Goal: Book appointment/travel/reservation

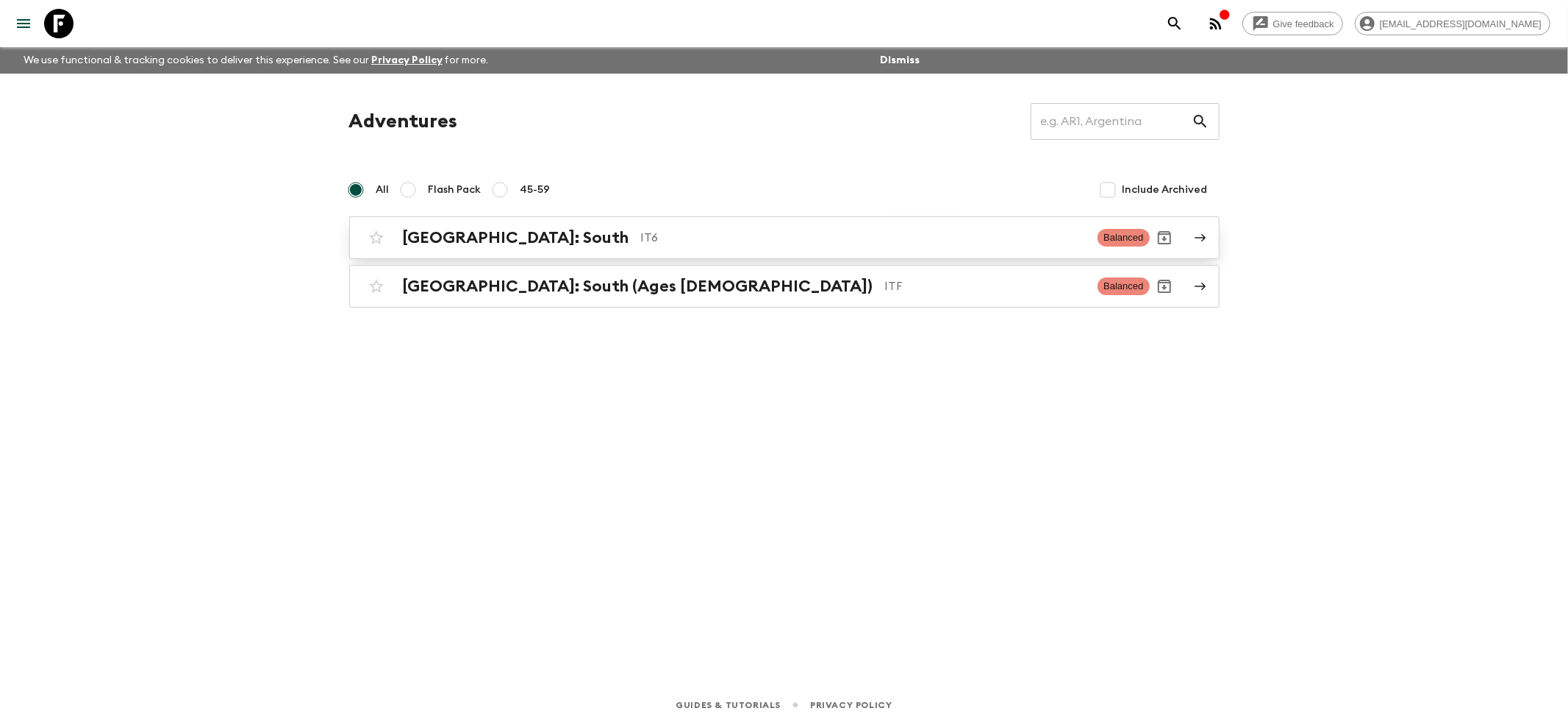
click at [468, 236] on h2 "[GEOGRAPHIC_DATA]: South" at bounding box center [516, 237] width 227 height 19
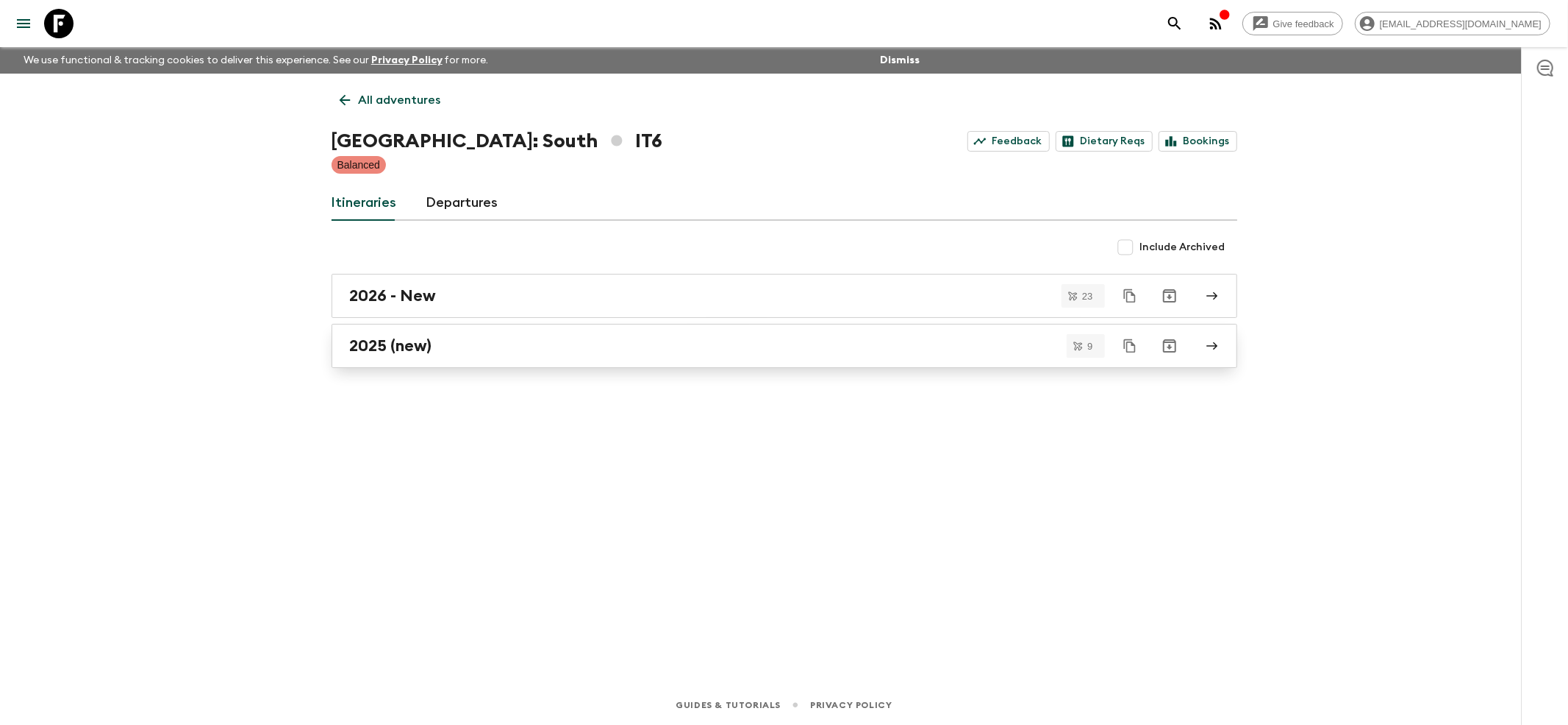
click at [387, 360] on link "2025 (new)" at bounding box center [784, 346] width 906 height 44
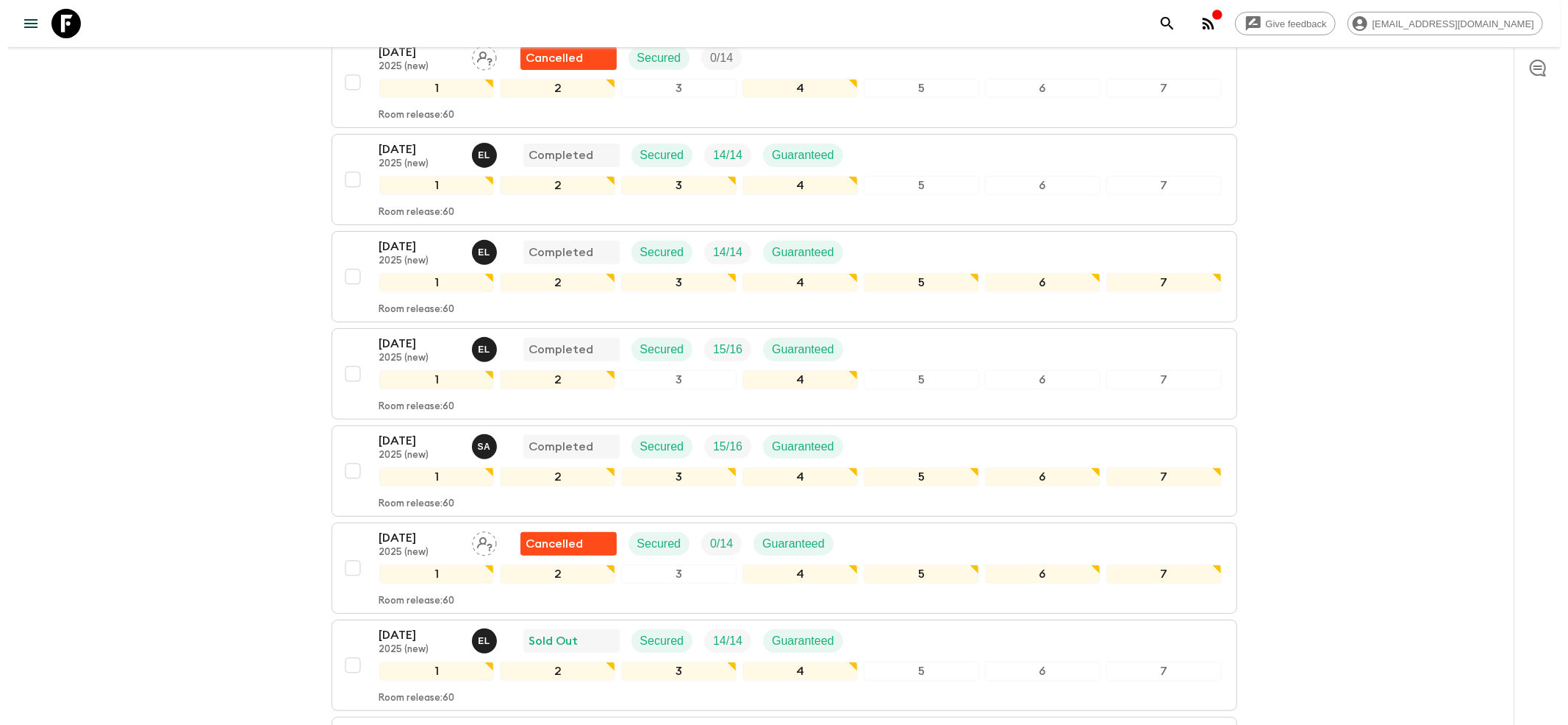
scroll to position [589, 0]
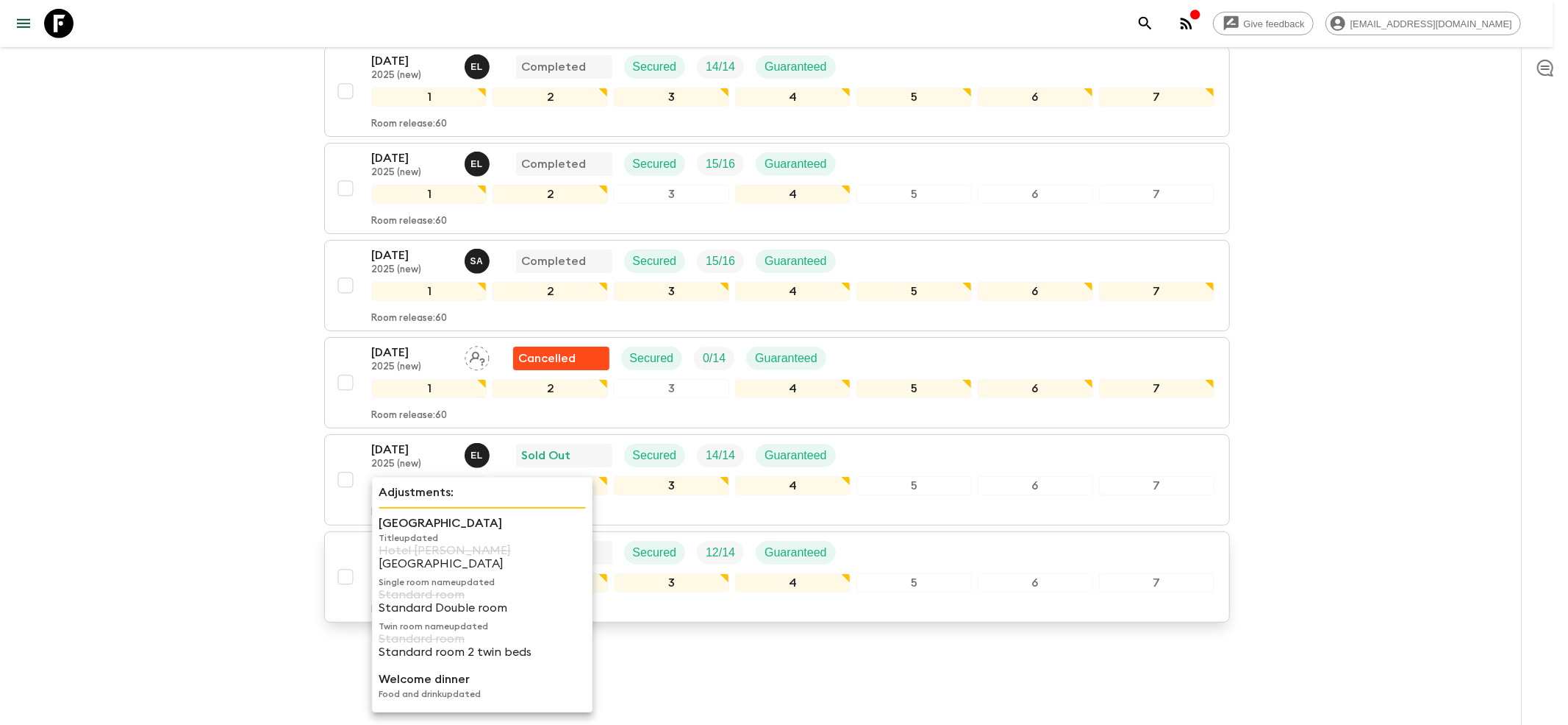
click at [454, 525] on p "[GEOGRAPHIC_DATA]" at bounding box center [482, 523] width 208 height 17
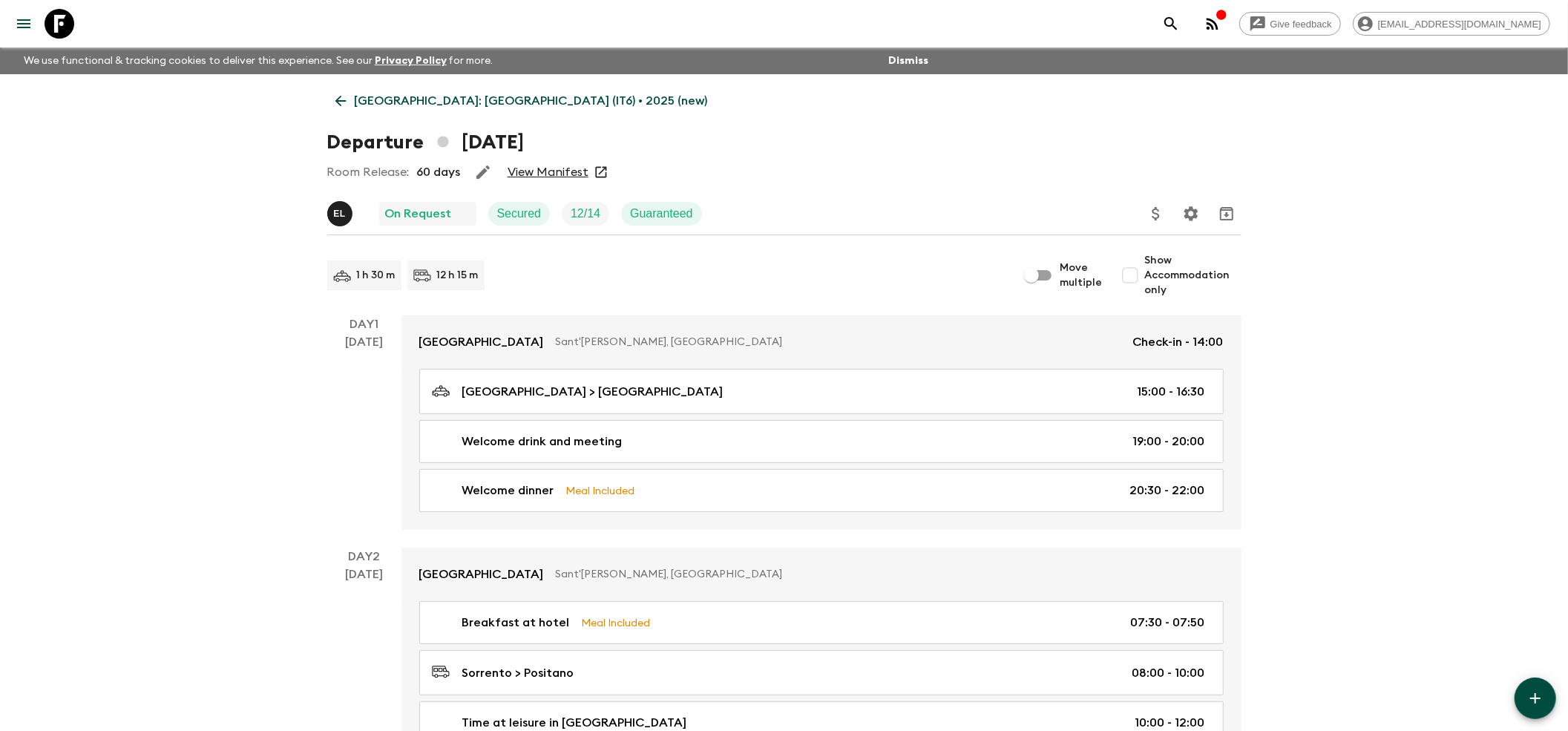
click at [536, 173] on link "View Manifest" at bounding box center [549, 172] width 81 height 15
